Goal: Navigation & Orientation: Find specific page/section

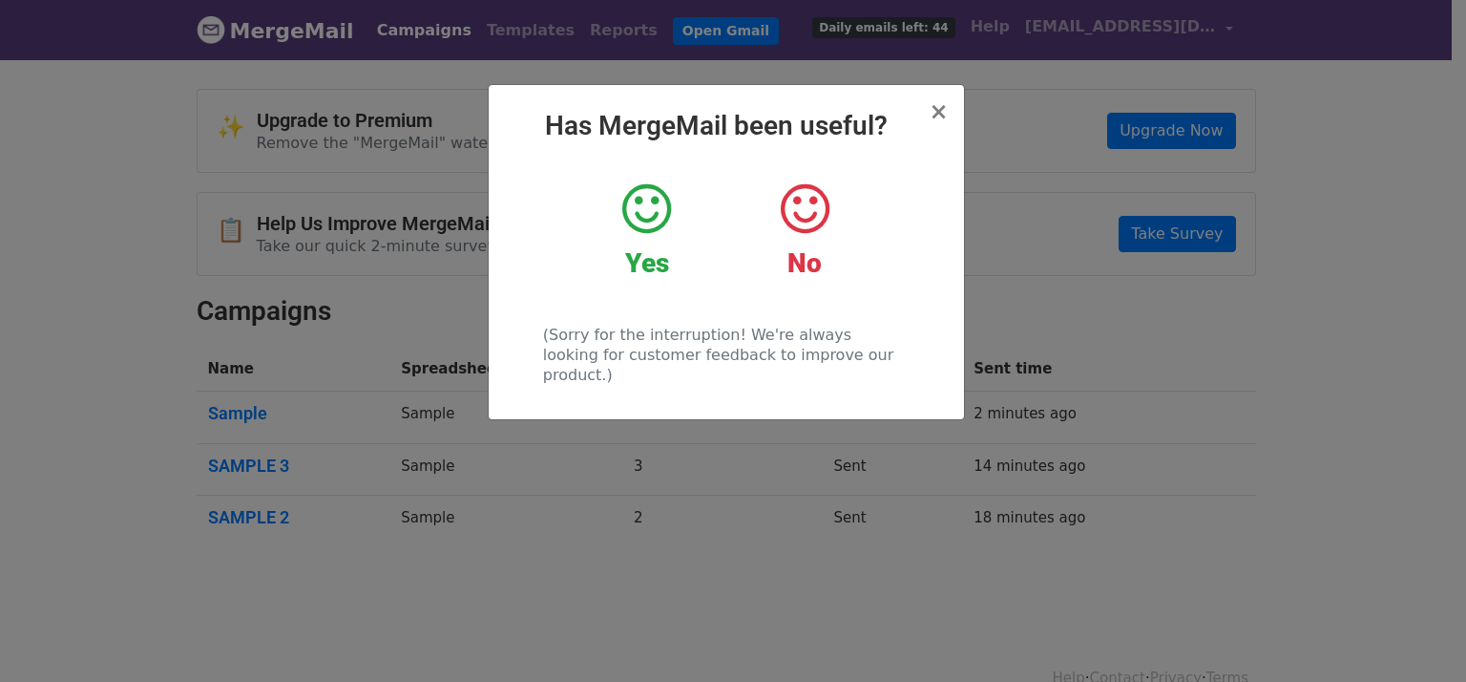
click at [924, 121] on h2 "Has MergeMail been useful?" at bounding box center [726, 126] width 445 height 32
click at [939, 106] on span "×" at bounding box center [938, 111] width 19 height 27
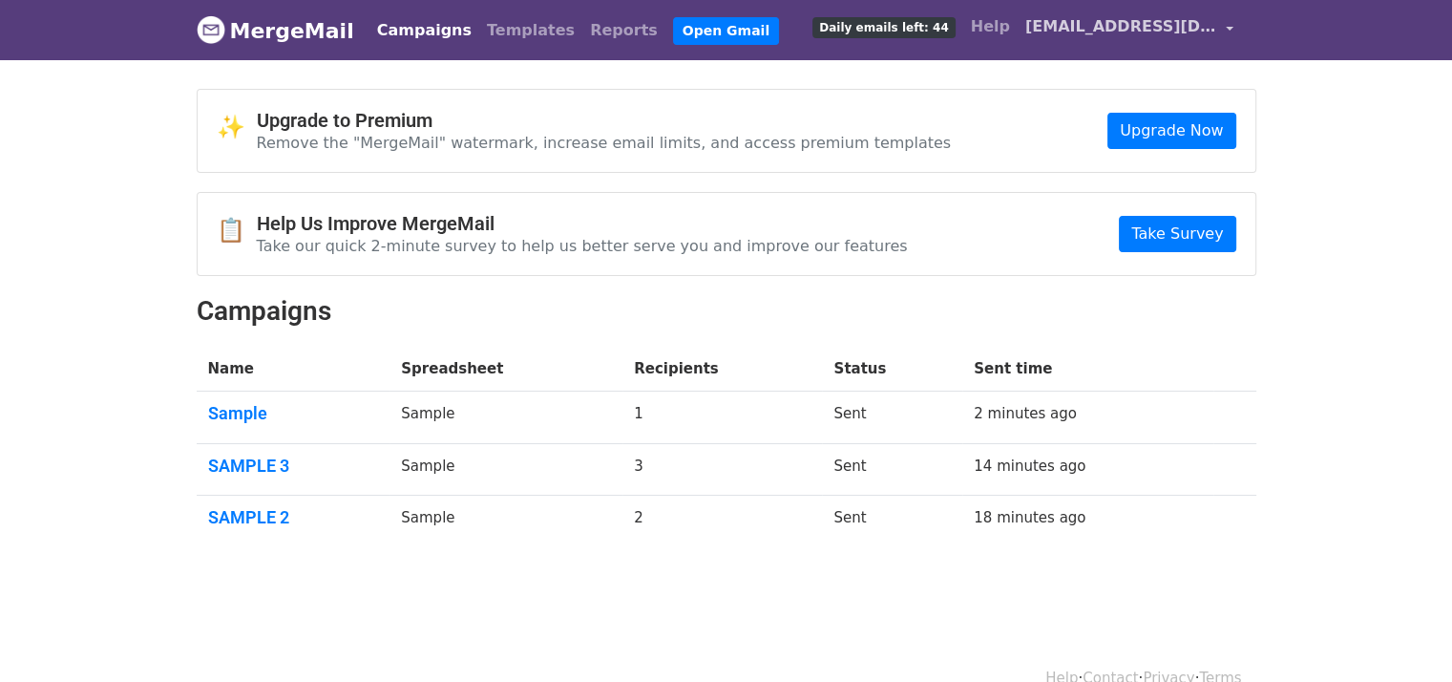
click at [1229, 26] on link "[EMAIL_ADDRESS][DOMAIN_NAME]" at bounding box center [1129, 30] width 223 height 45
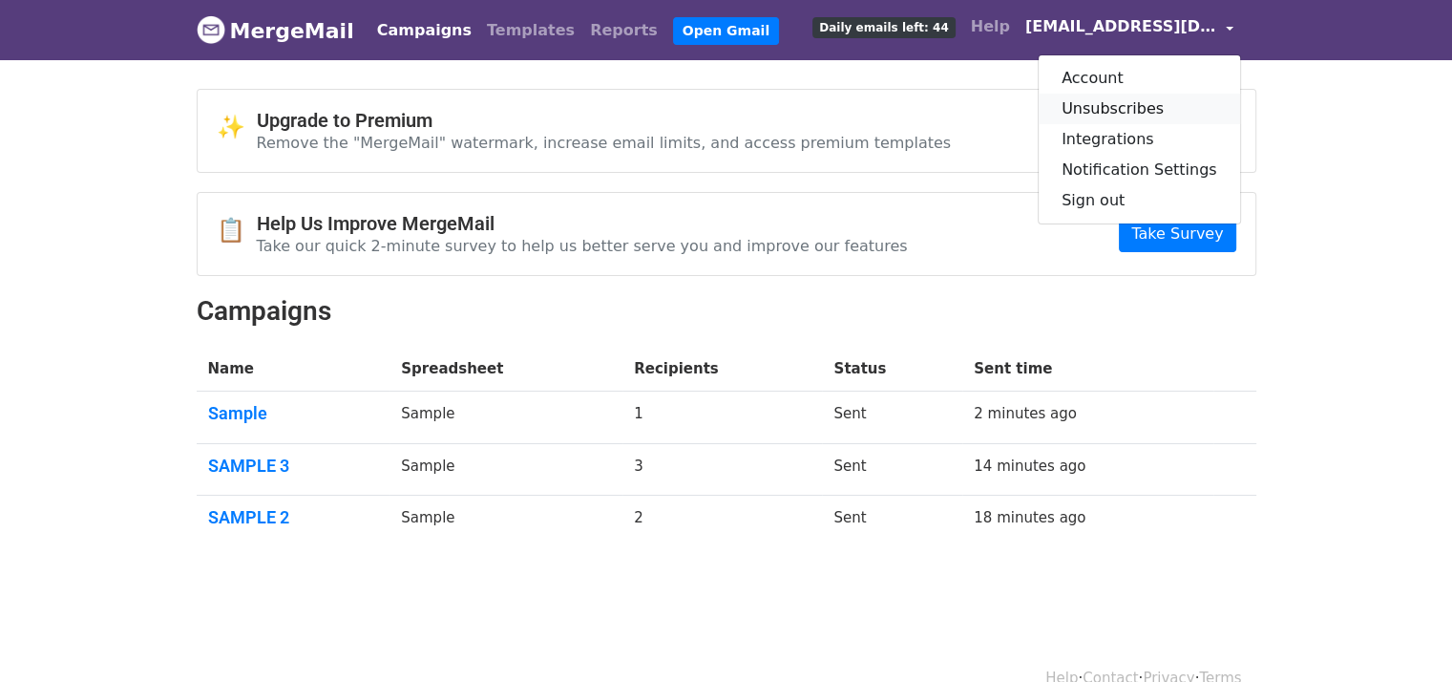
click at [1159, 102] on link "Unsubscribes" at bounding box center [1139, 109] width 201 height 31
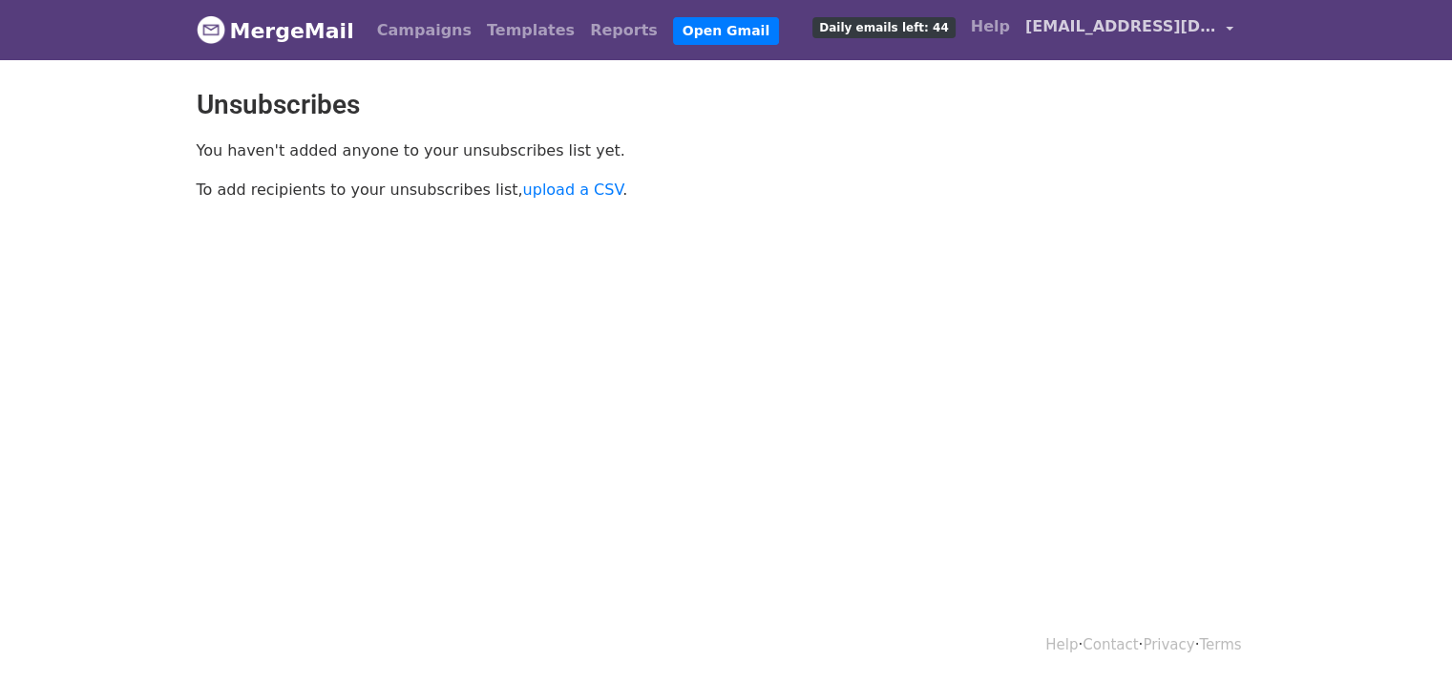
click at [1212, 25] on span "[EMAIL_ADDRESS][DOMAIN_NAME]" at bounding box center [1120, 26] width 191 height 23
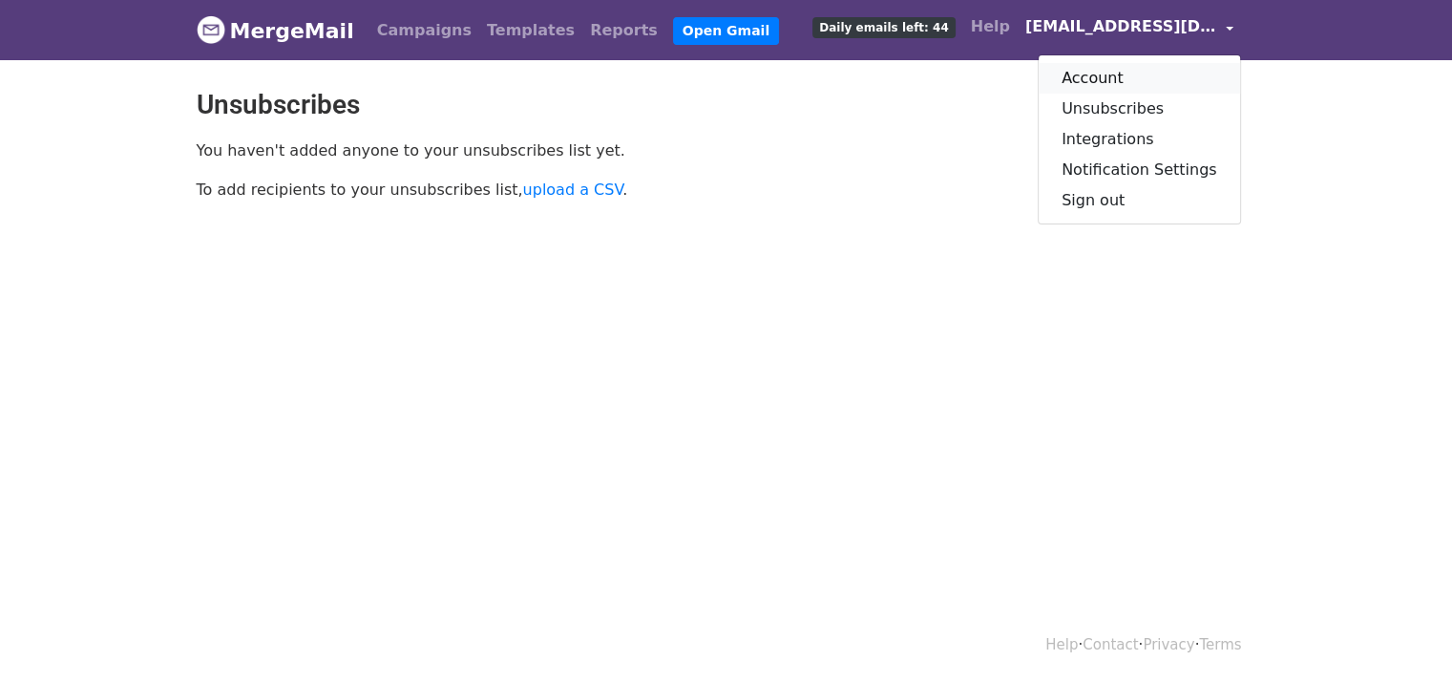
click at [1092, 83] on link "Account" at bounding box center [1139, 78] width 201 height 31
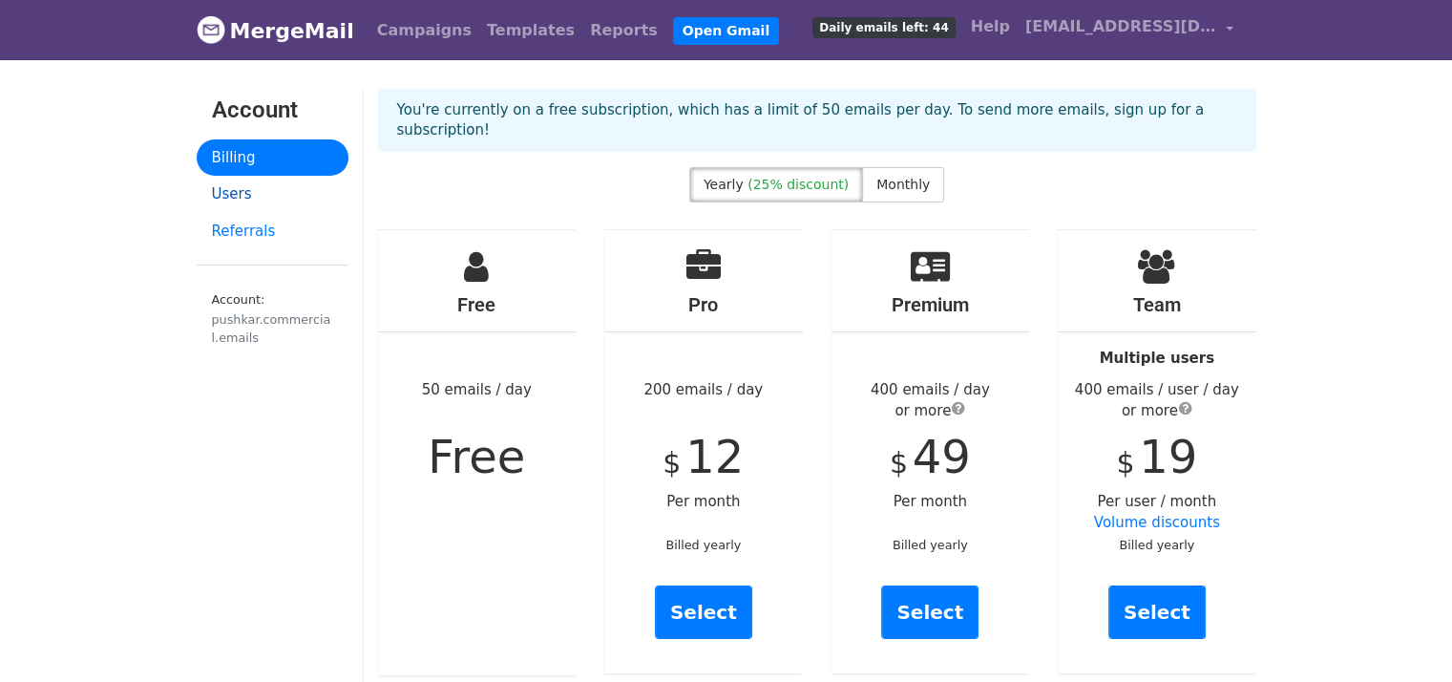
click at [234, 198] on link "Users" at bounding box center [273, 194] width 152 height 37
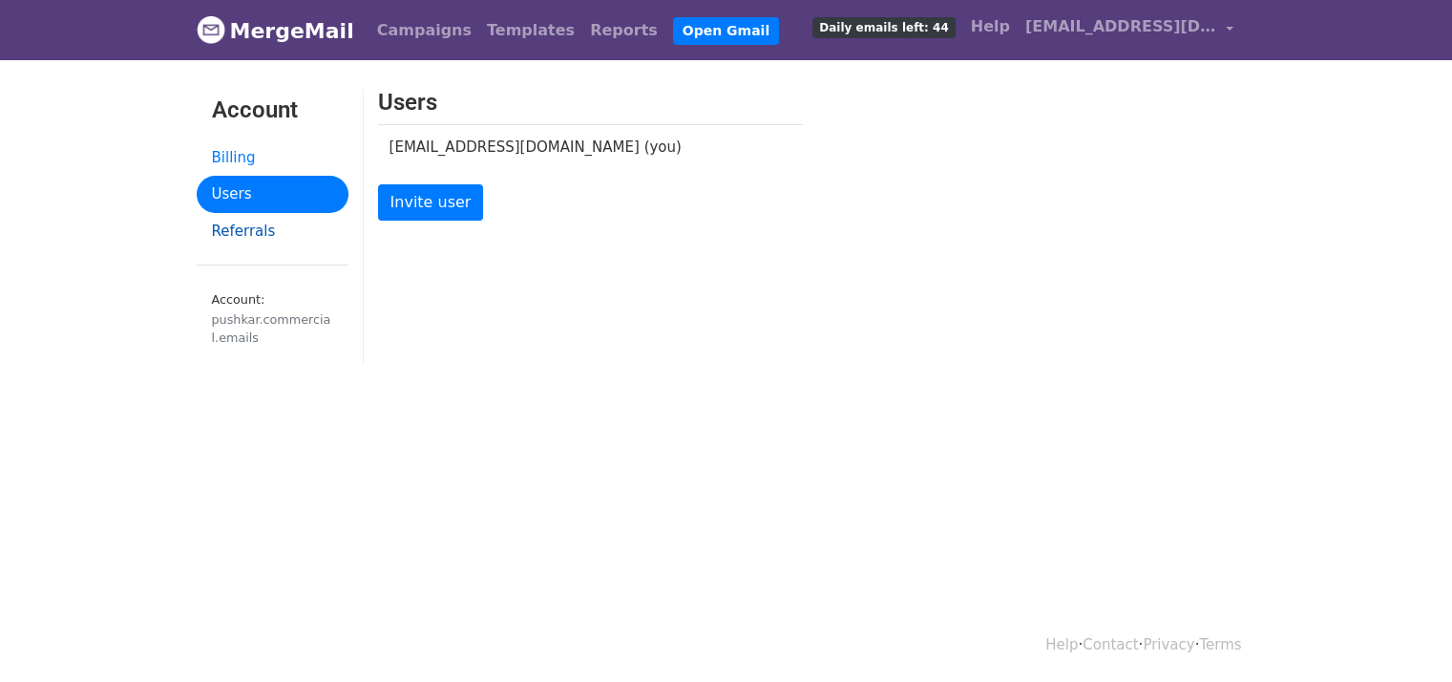
click at [243, 228] on link "Referrals" at bounding box center [273, 231] width 152 height 37
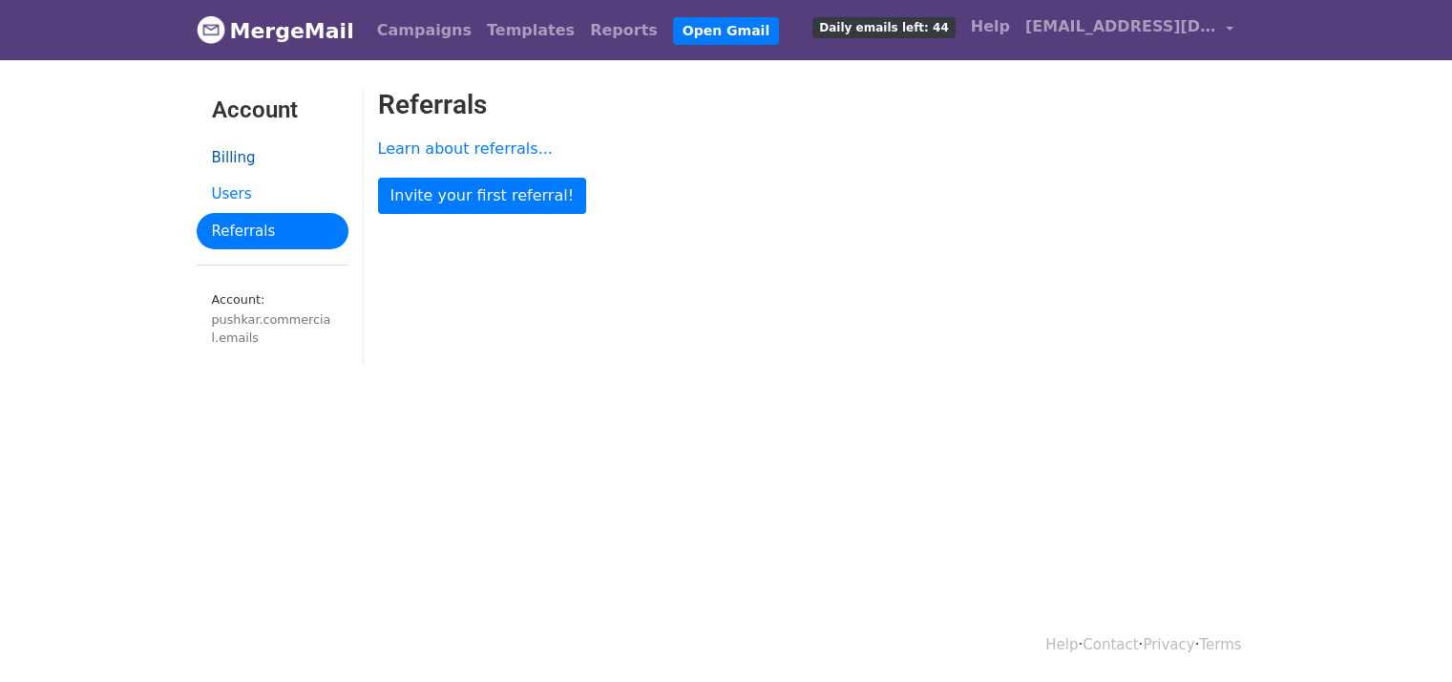
click at [246, 163] on link "Billing" at bounding box center [273, 157] width 152 height 37
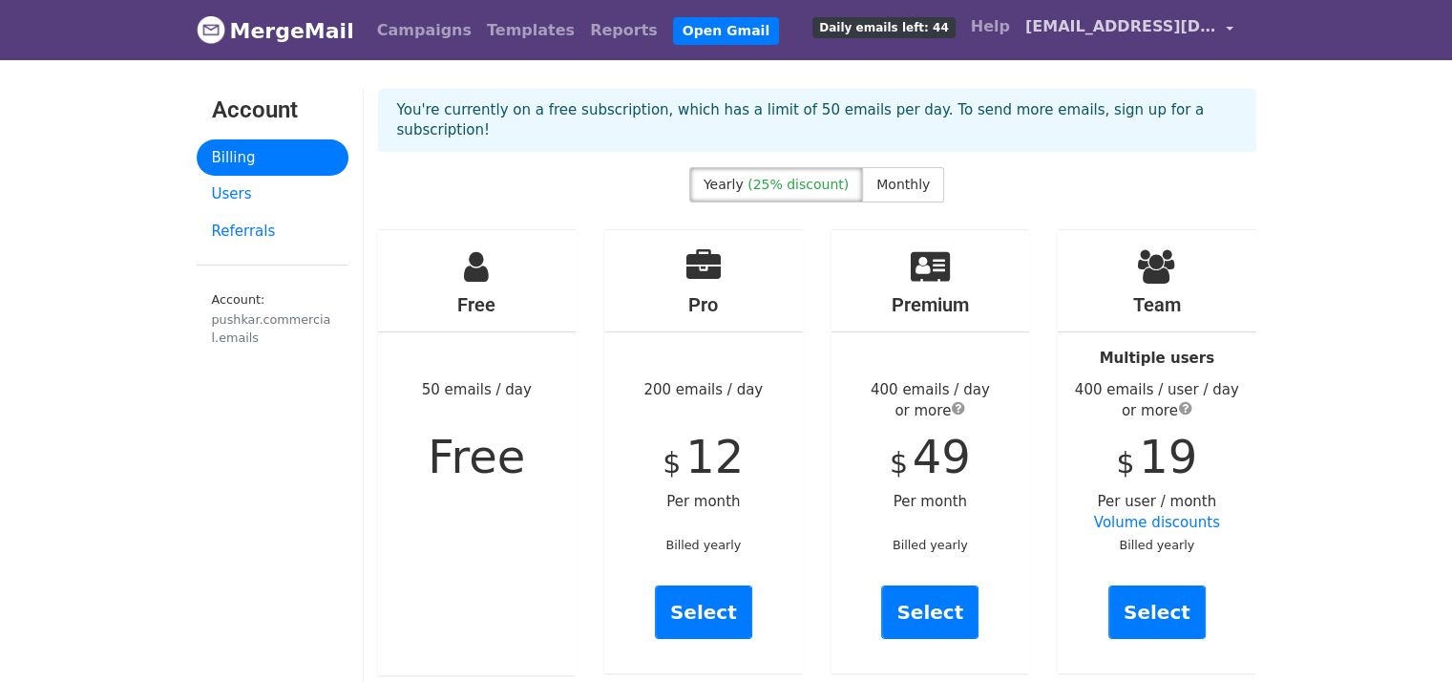
click at [1226, 19] on link "[EMAIL_ADDRESS][DOMAIN_NAME]" at bounding box center [1129, 30] width 223 height 45
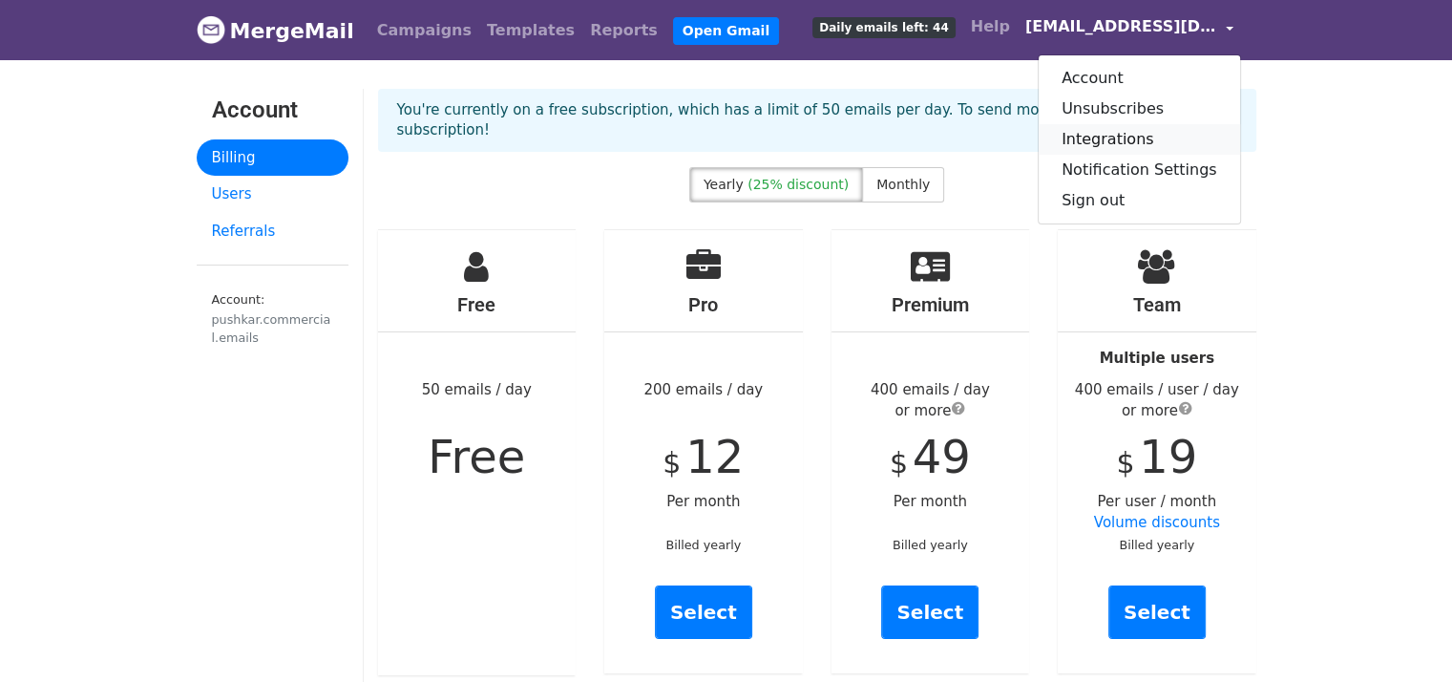
click at [1130, 137] on link "Integrations" at bounding box center [1139, 139] width 201 height 31
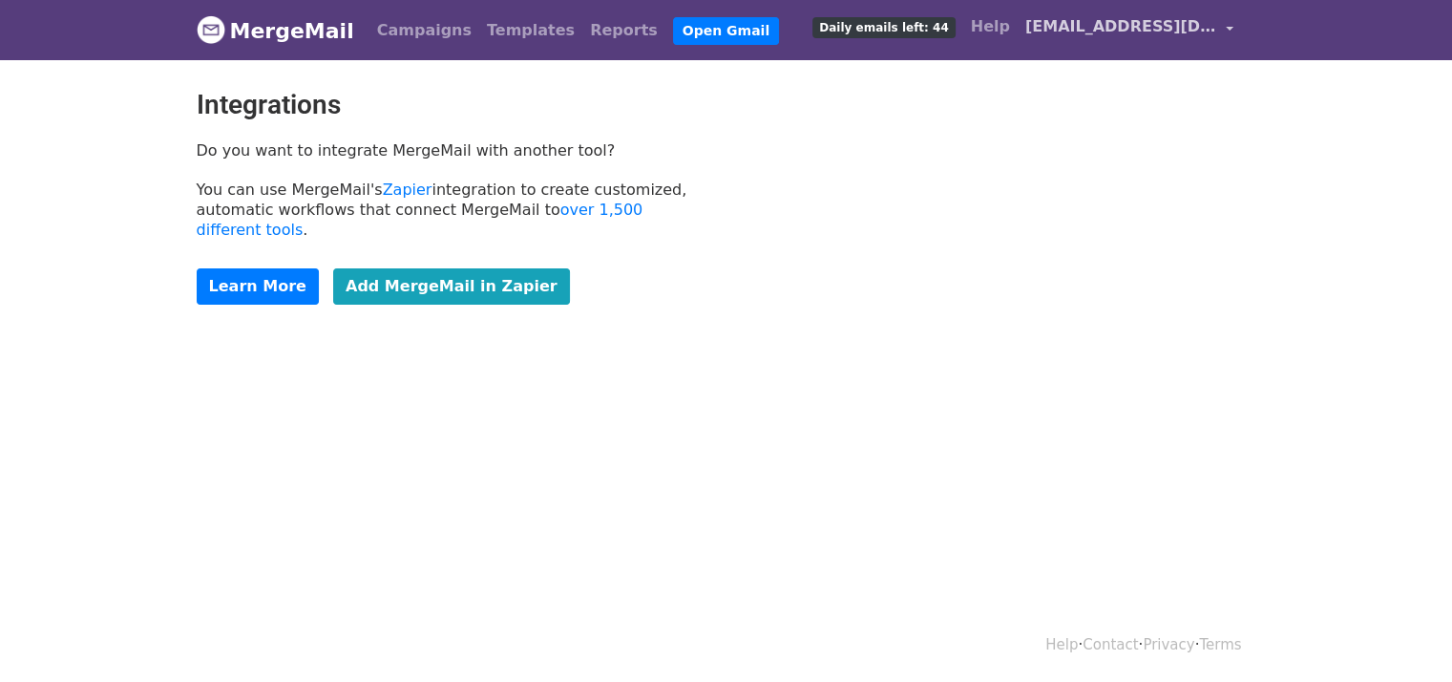
click at [1222, 27] on link "[EMAIL_ADDRESS][DOMAIN_NAME]" at bounding box center [1129, 30] width 223 height 45
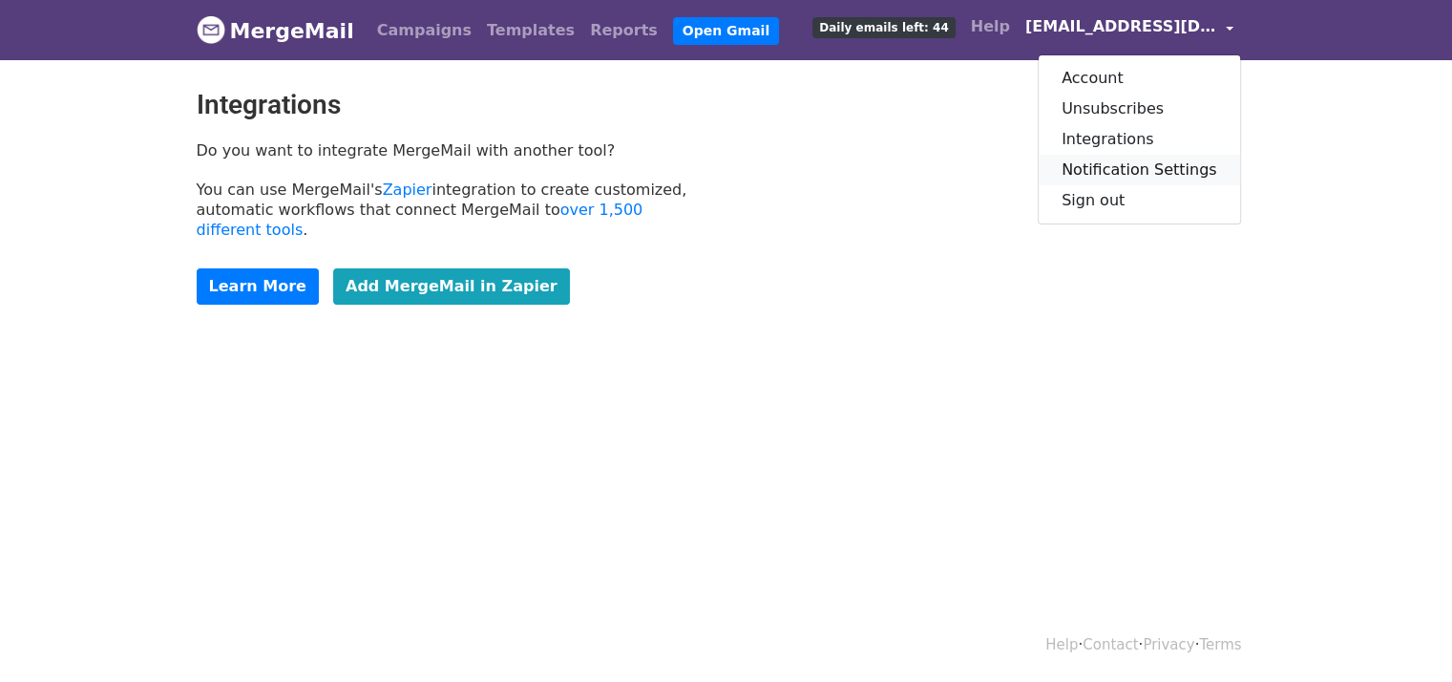
click at [1122, 168] on link "Notification Settings" at bounding box center [1139, 170] width 201 height 31
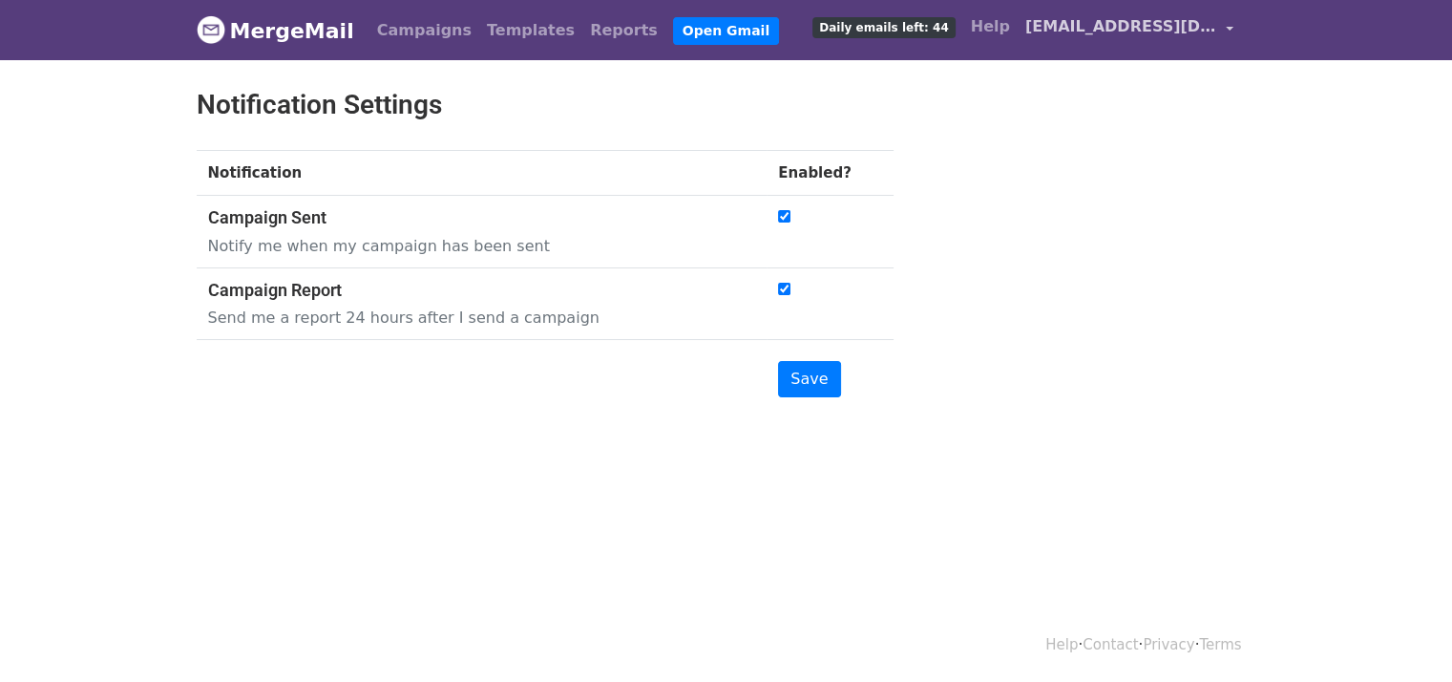
click at [1194, 38] on link "[EMAIL_ADDRESS][DOMAIN_NAME]" at bounding box center [1129, 30] width 223 height 45
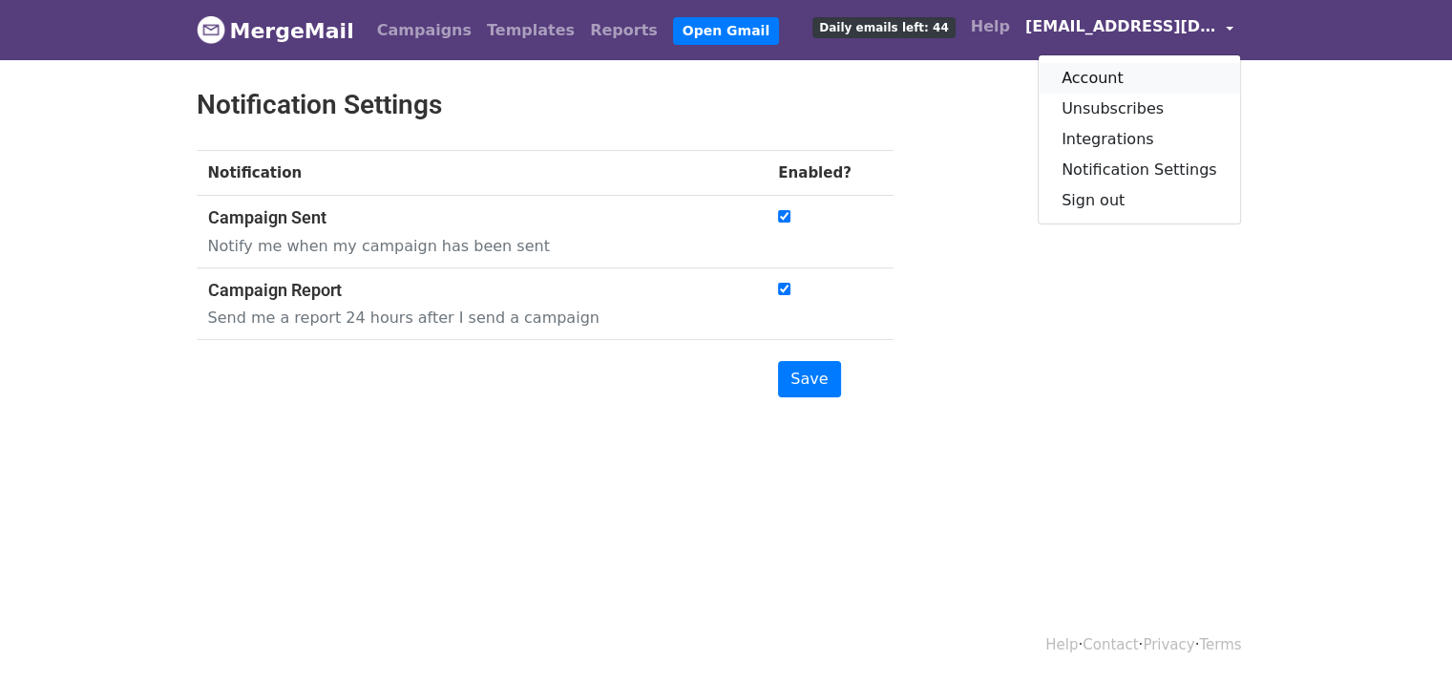
click at [1112, 84] on link "Account" at bounding box center [1139, 78] width 201 height 31
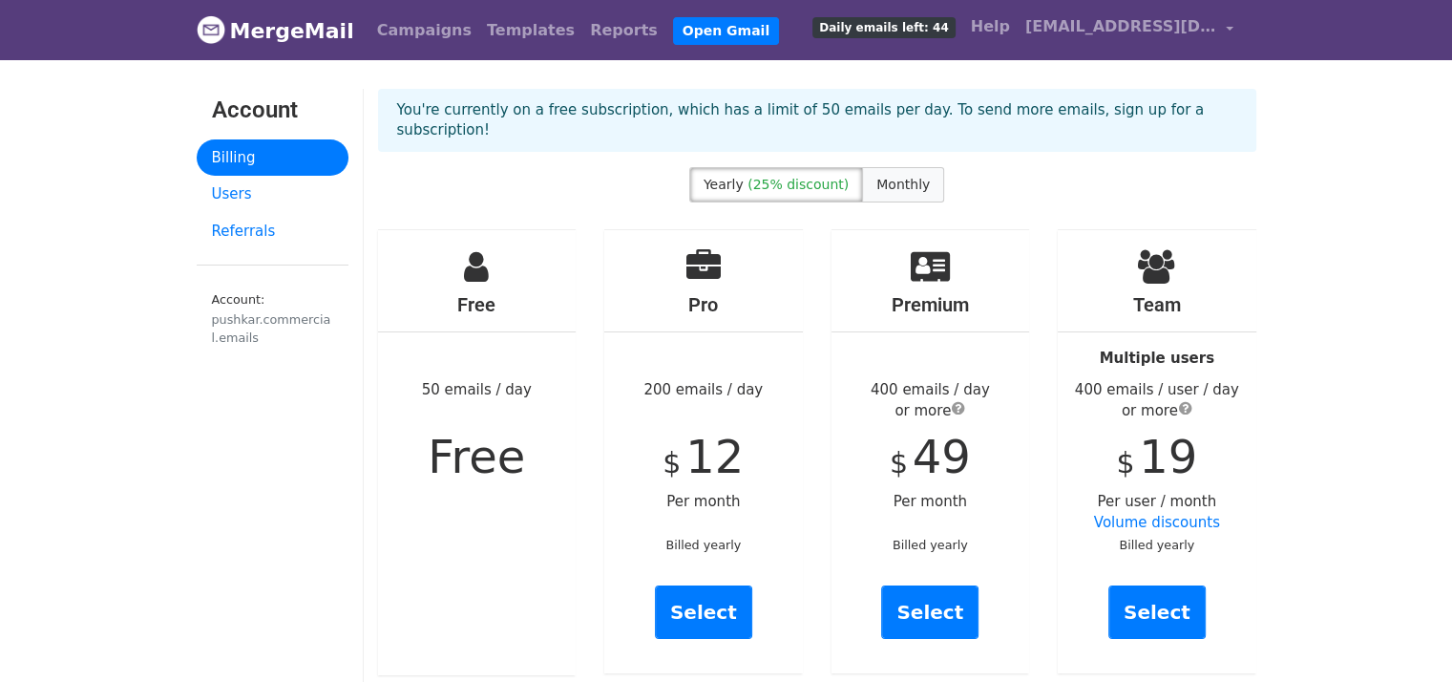
click at [904, 177] on span "Monthly" at bounding box center [902, 184] width 53 height 15
click at [802, 177] on span "(25% discount)" at bounding box center [798, 184] width 101 height 15
click at [252, 30] on link "MergeMail" at bounding box center [276, 31] width 158 height 40
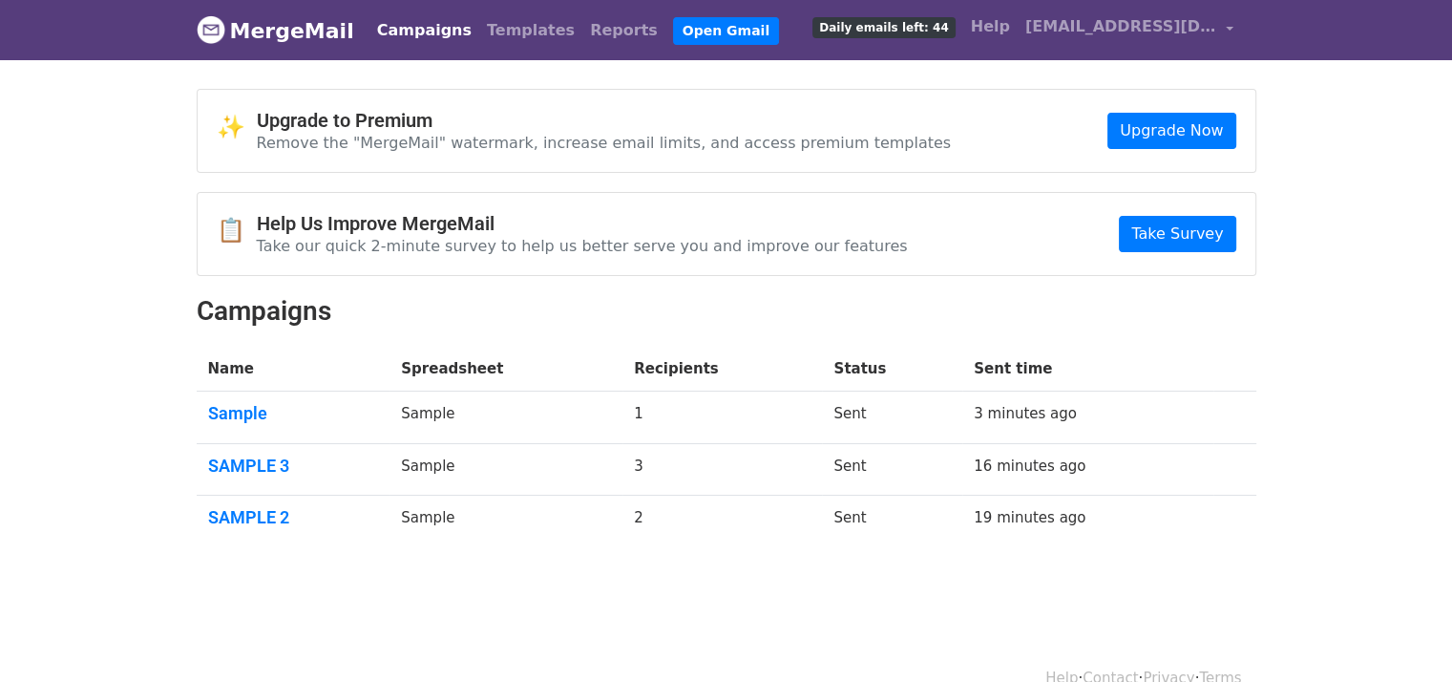
click at [942, 18] on span "Daily emails left: 44" at bounding box center [883, 27] width 142 height 21
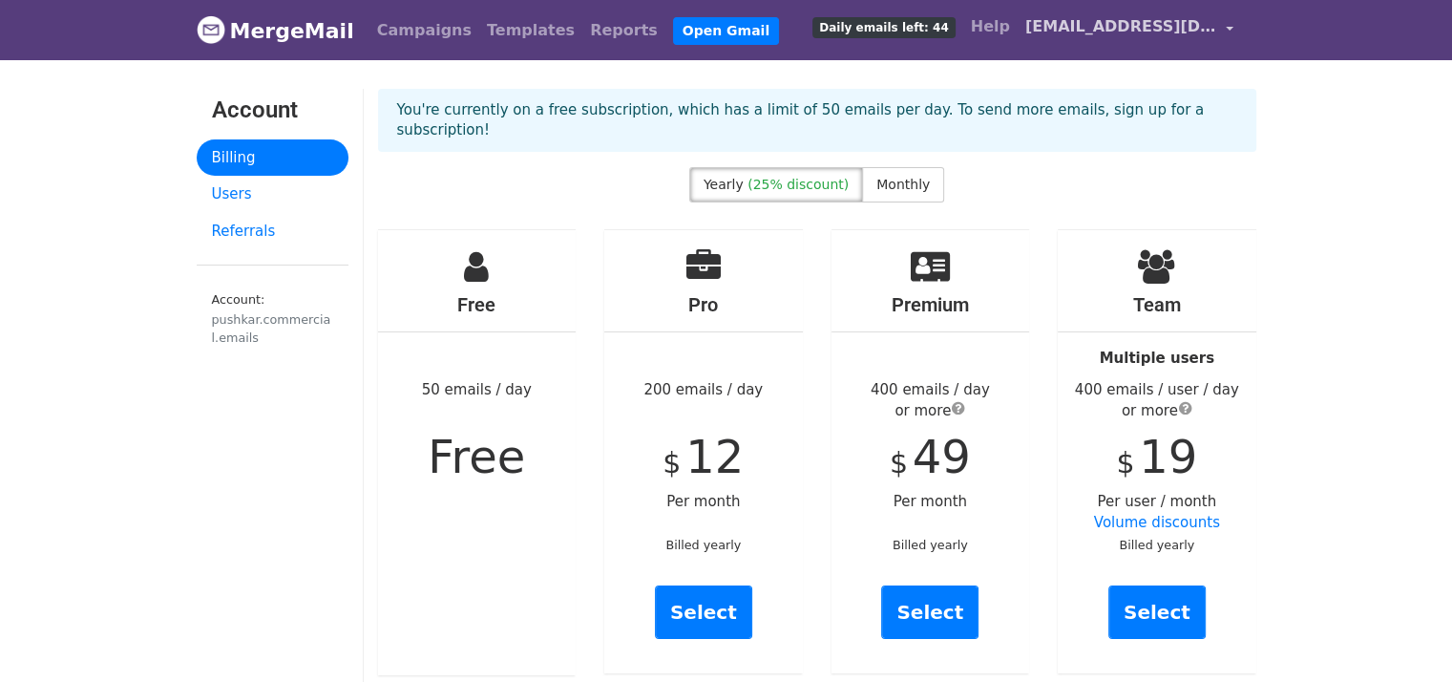
click at [1128, 38] on link "[EMAIL_ADDRESS][DOMAIN_NAME]" at bounding box center [1129, 30] width 223 height 45
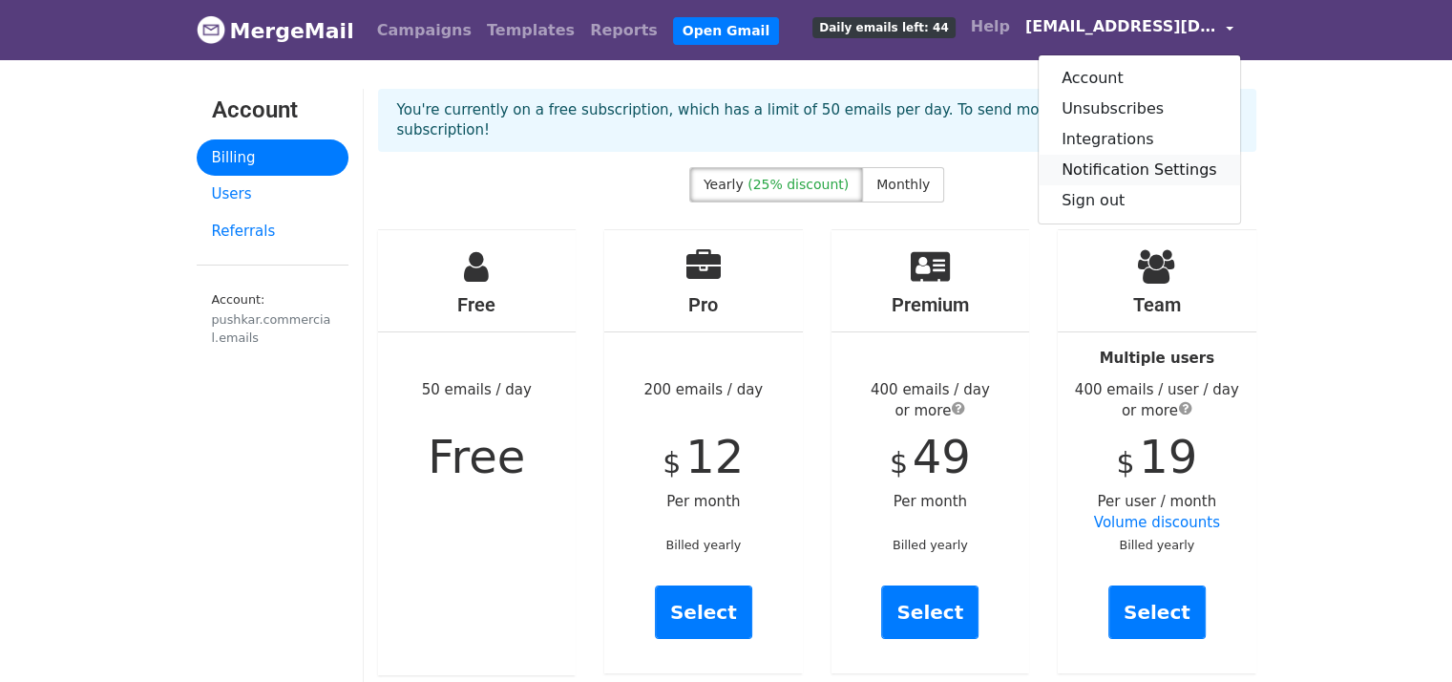
click at [1119, 176] on link "Notification Settings" at bounding box center [1139, 170] width 201 height 31
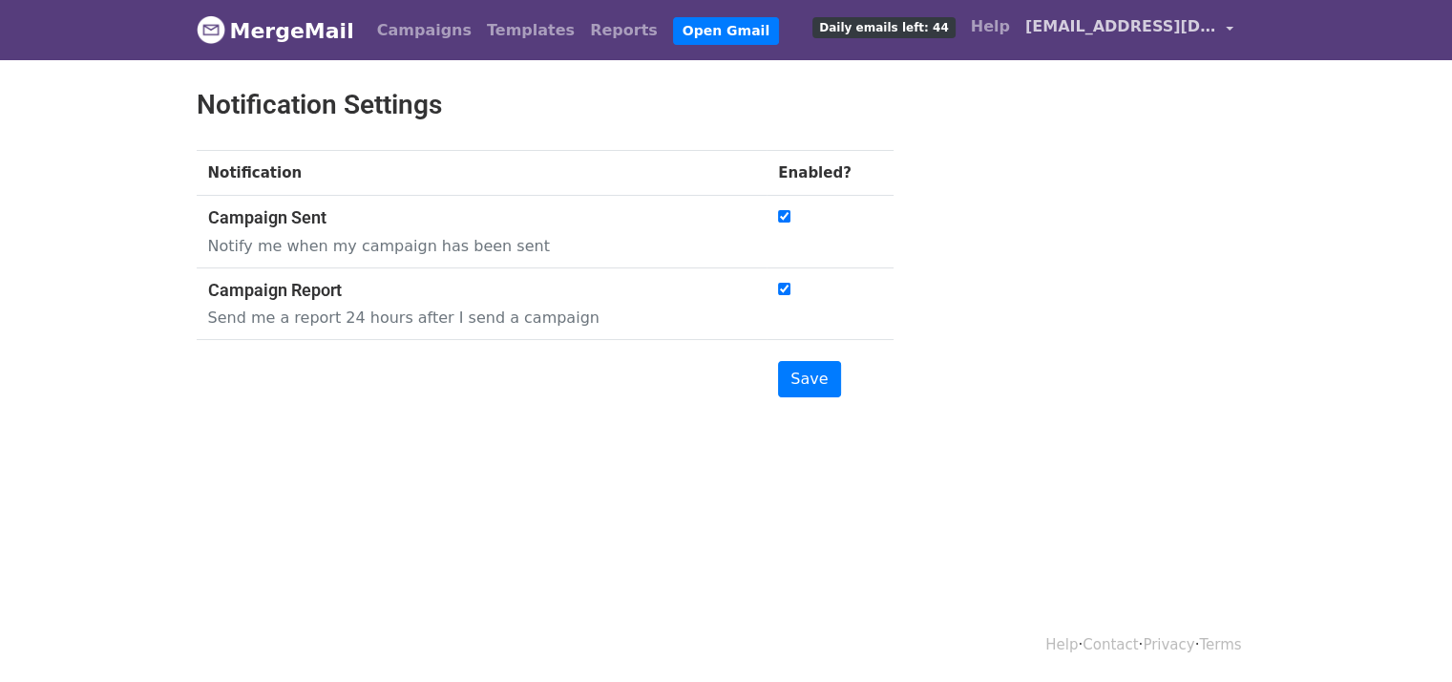
click at [1111, 17] on span "[EMAIL_ADDRESS][DOMAIN_NAME]" at bounding box center [1120, 26] width 191 height 23
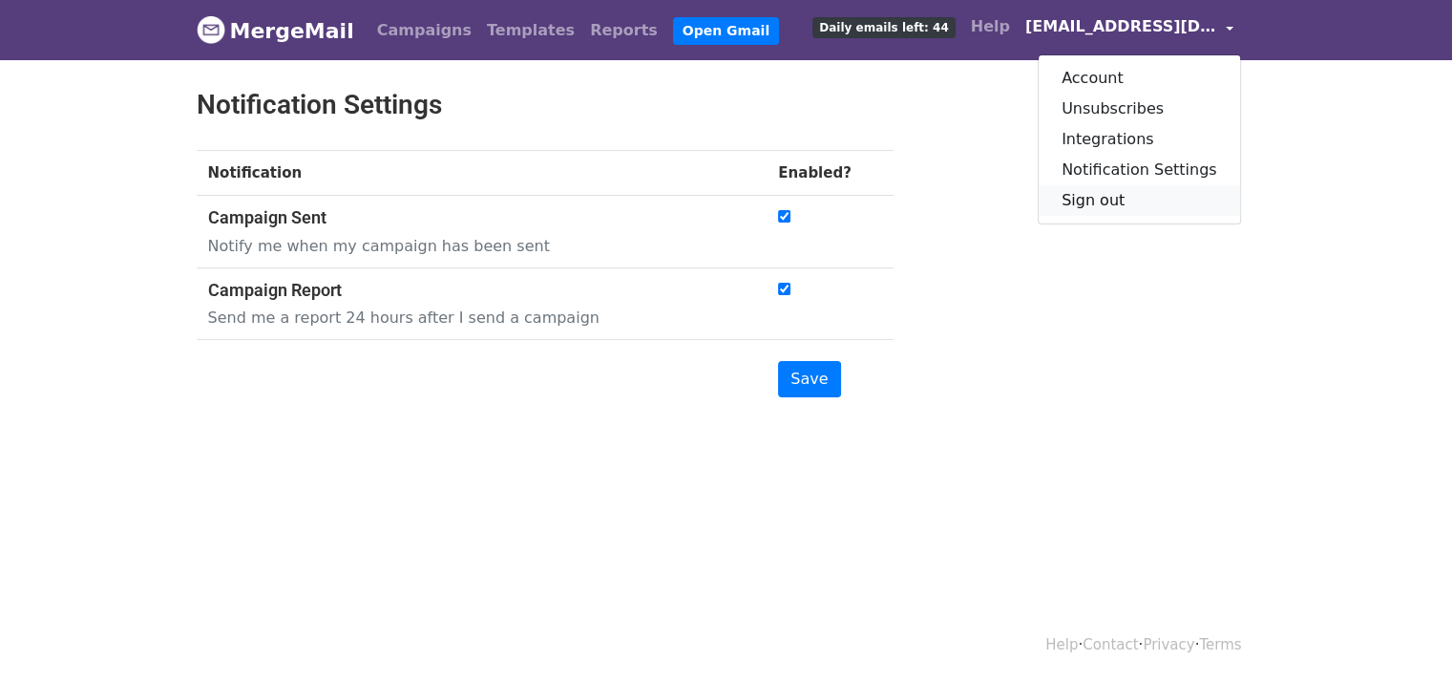
click at [1092, 194] on link "Sign out" at bounding box center [1139, 200] width 201 height 31
